Goal: Navigation & Orientation: Find specific page/section

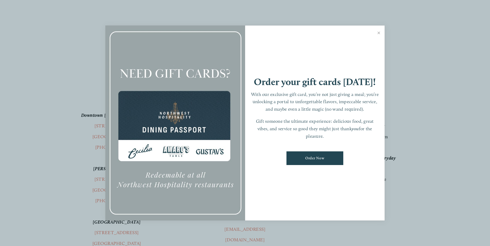
scroll to position [52, 0]
click at [380, 32] on link "Close" at bounding box center [379, 33] width 10 height 14
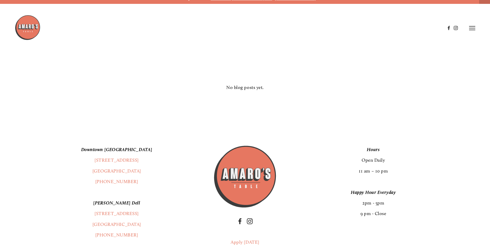
scroll to position [0, 0]
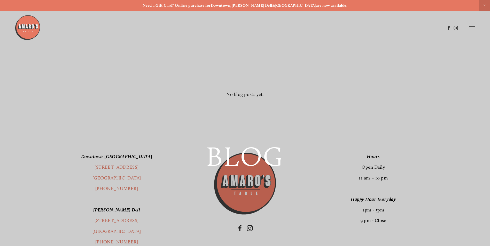
click at [472, 28] on line at bounding box center [472, 28] width 6 height 0
click at [360, 27] on span "Menu" at bounding box center [364, 28] width 11 height 5
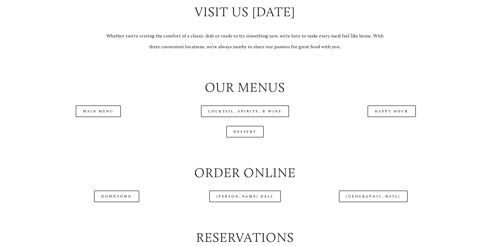
scroll to position [543, 0]
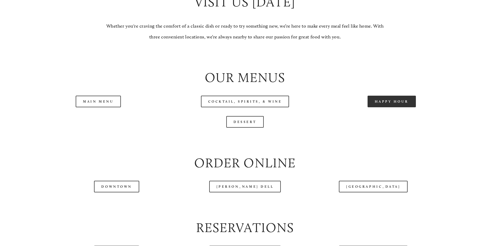
click at [371, 107] on link "Happy Hour" at bounding box center [392, 102] width 49 height 12
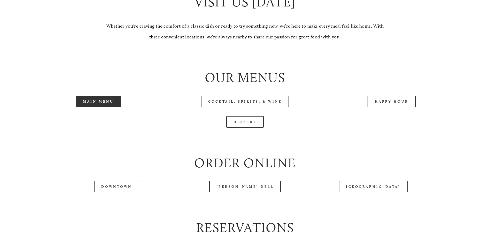
click at [103, 107] on link "Main Menu" at bounding box center [98, 102] width 45 height 12
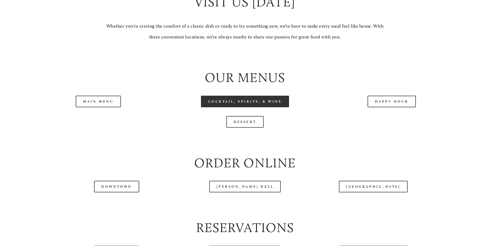
click at [268, 107] on link "Cocktail, Spirits, & Wine" at bounding box center [245, 102] width 88 height 12
